Goal: Task Accomplishment & Management: Use online tool/utility

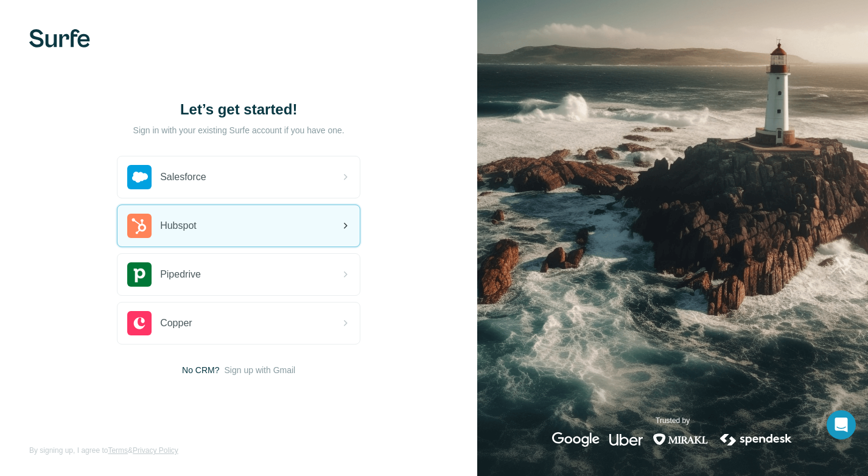
click at [269, 225] on div "Hubspot" at bounding box center [238, 225] width 242 height 41
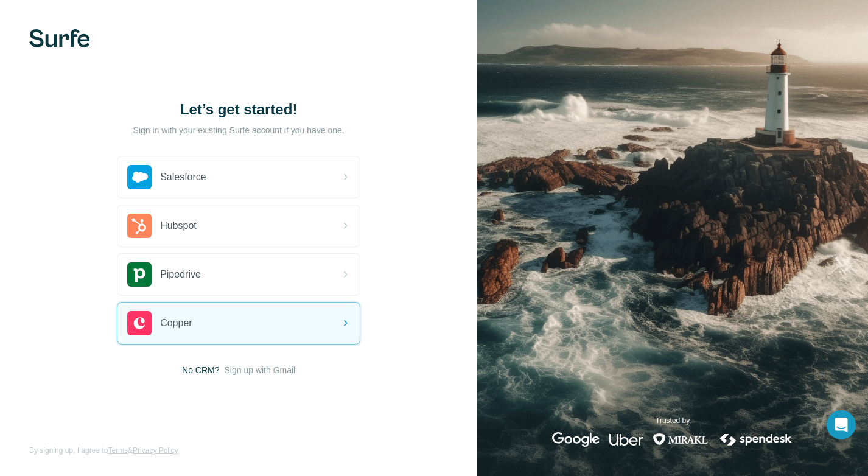
click at [187, 372] on span "No CRM?" at bounding box center [200, 370] width 37 height 12
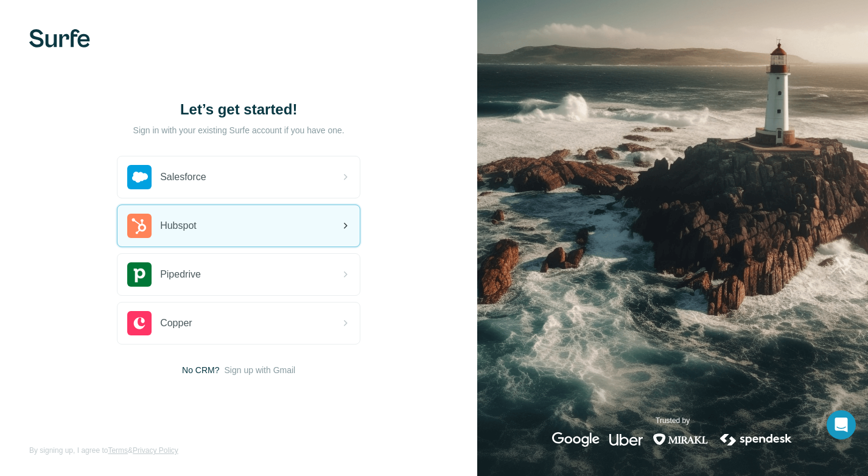
click at [252, 212] on div "Hubspot" at bounding box center [238, 225] width 242 height 41
